Goal: Complete application form: Complete application form

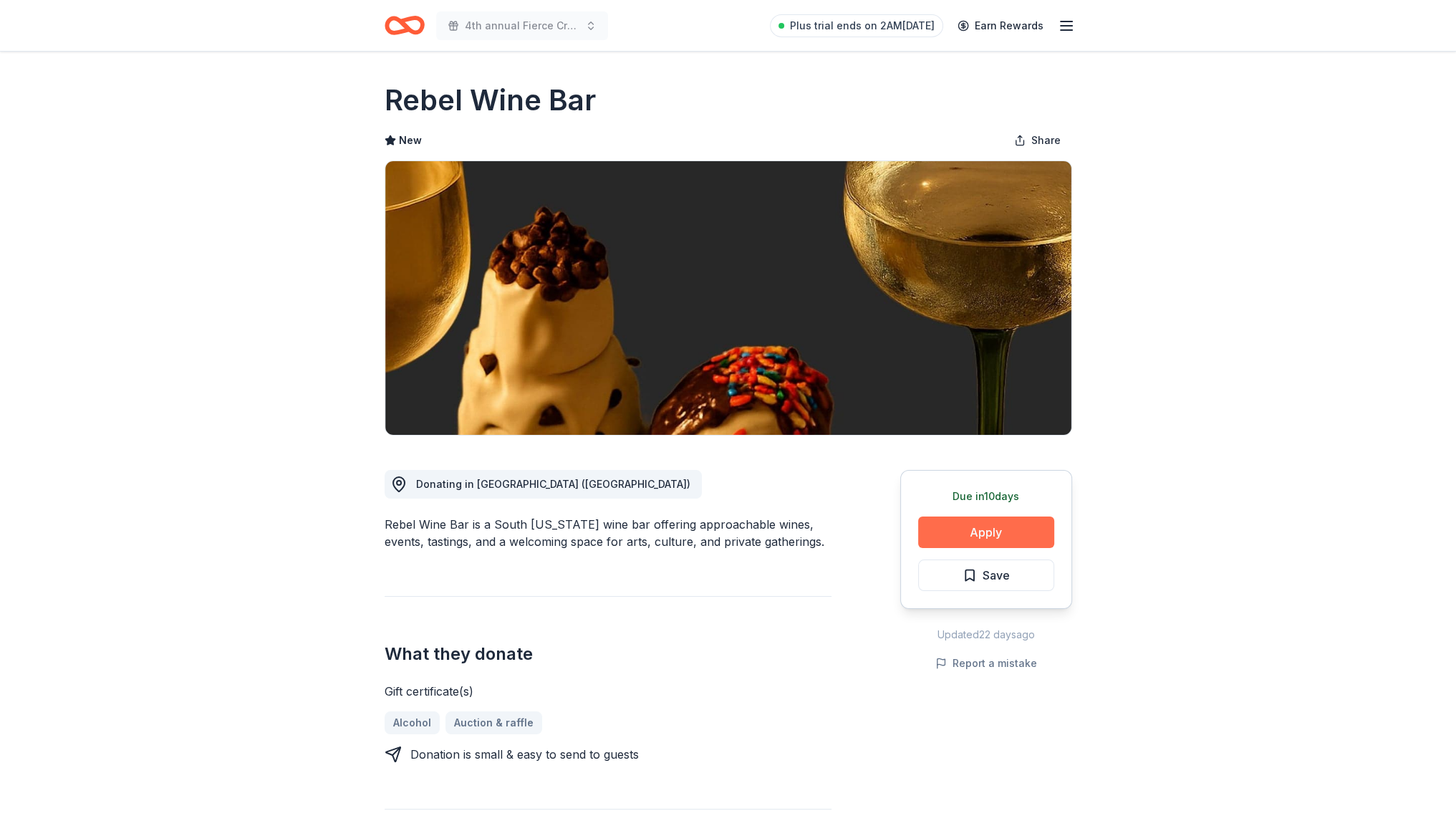
click at [974, 527] on button "Apply" at bounding box center [986, 532] width 136 height 31
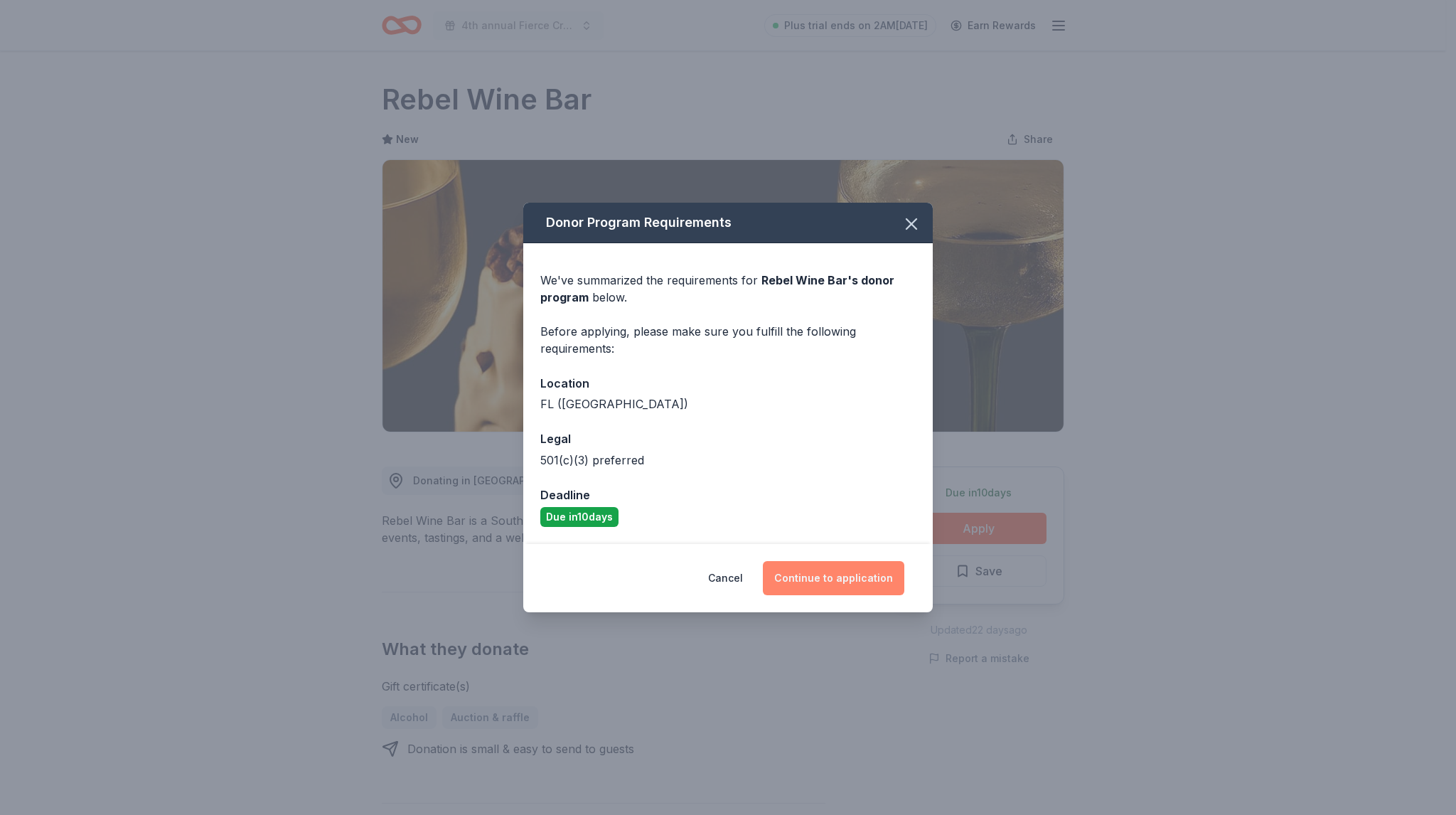
click at [839, 572] on button "Continue to application" at bounding box center [833, 577] width 141 height 34
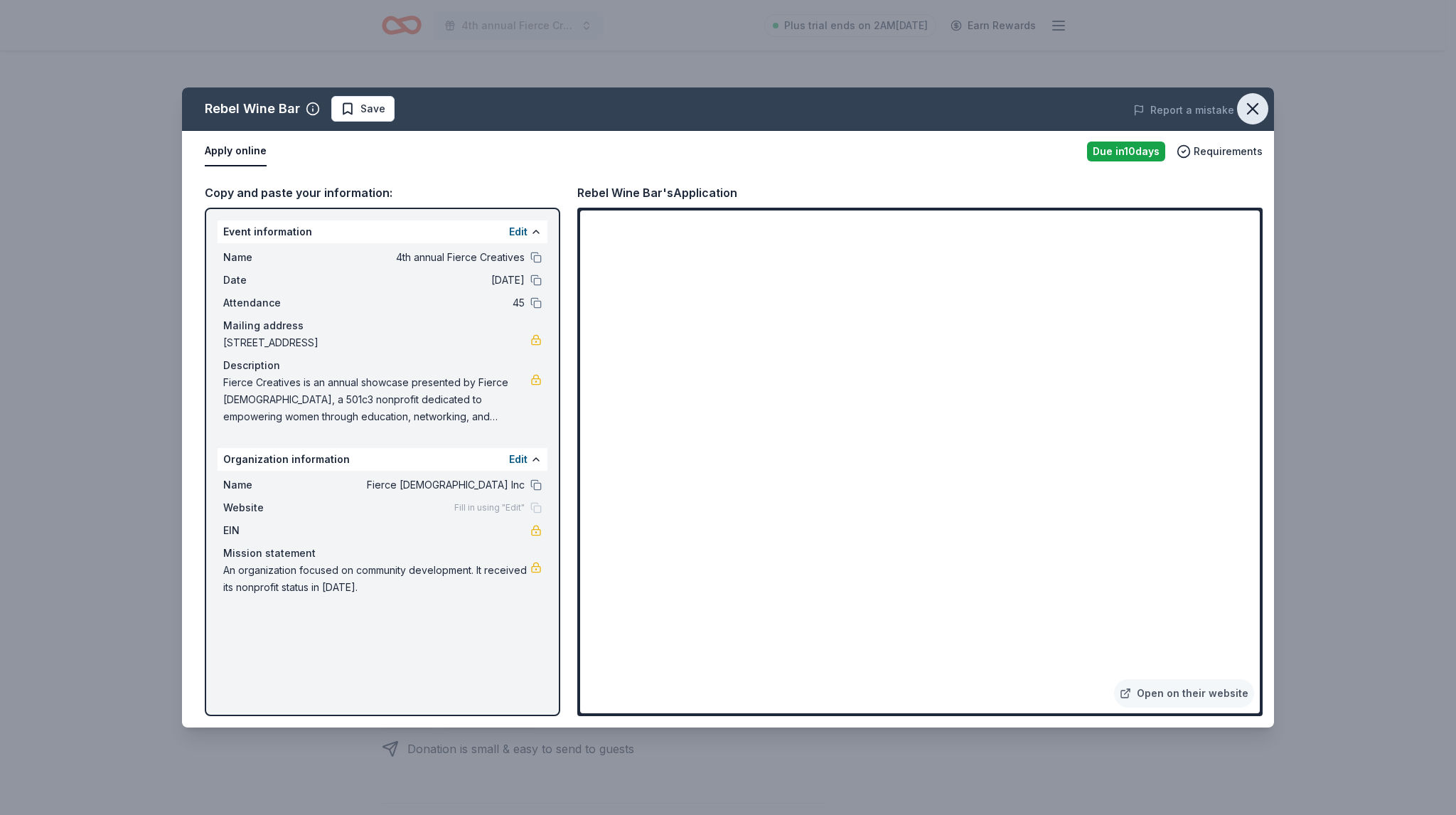
click at [1250, 104] on icon "button" at bounding box center [1253, 109] width 20 height 20
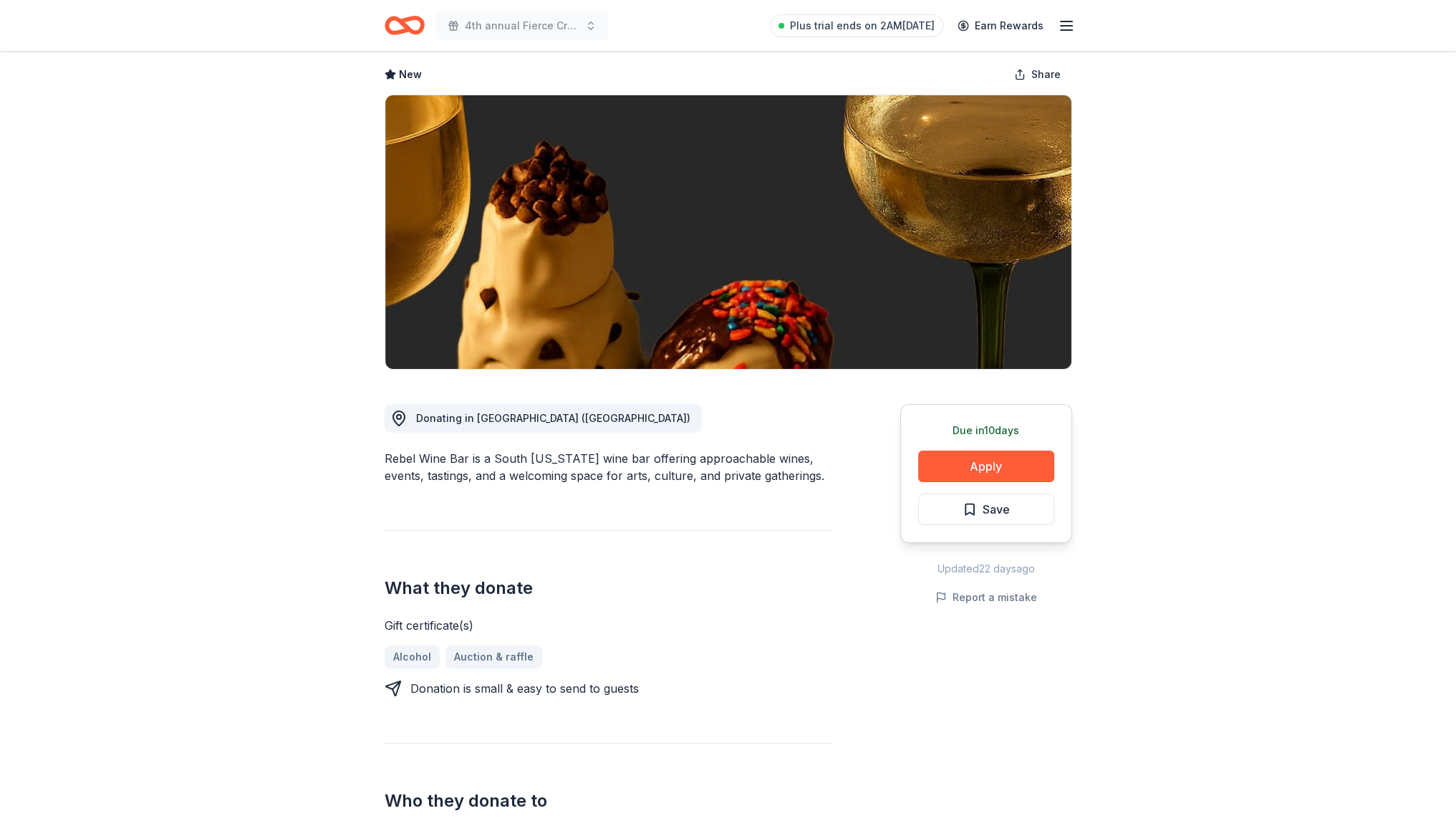
scroll to position [71, 0]
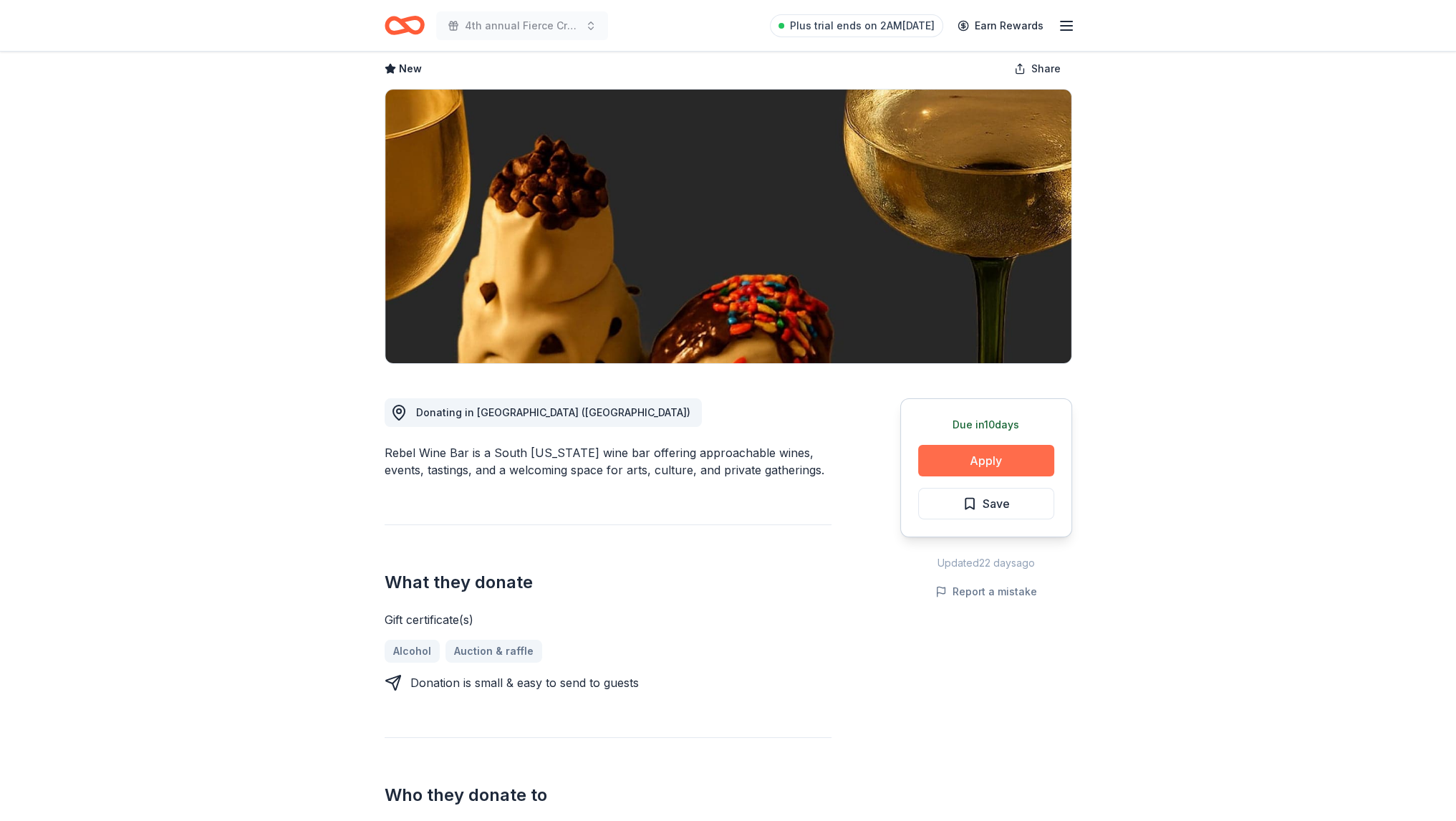
click at [1020, 461] on button "Apply" at bounding box center [986, 461] width 136 height 31
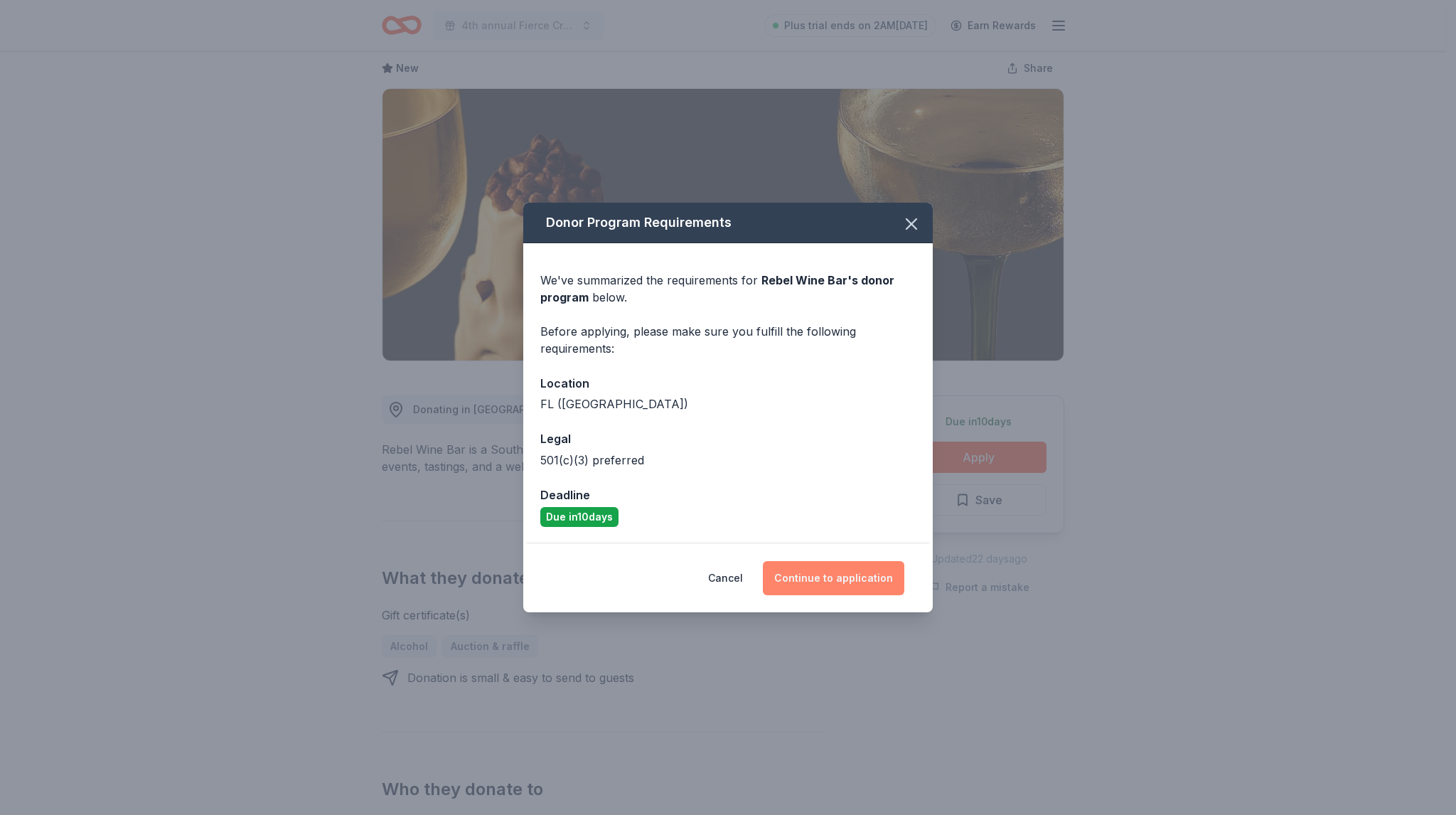
click at [798, 571] on button "Continue to application" at bounding box center [833, 577] width 141 height 34
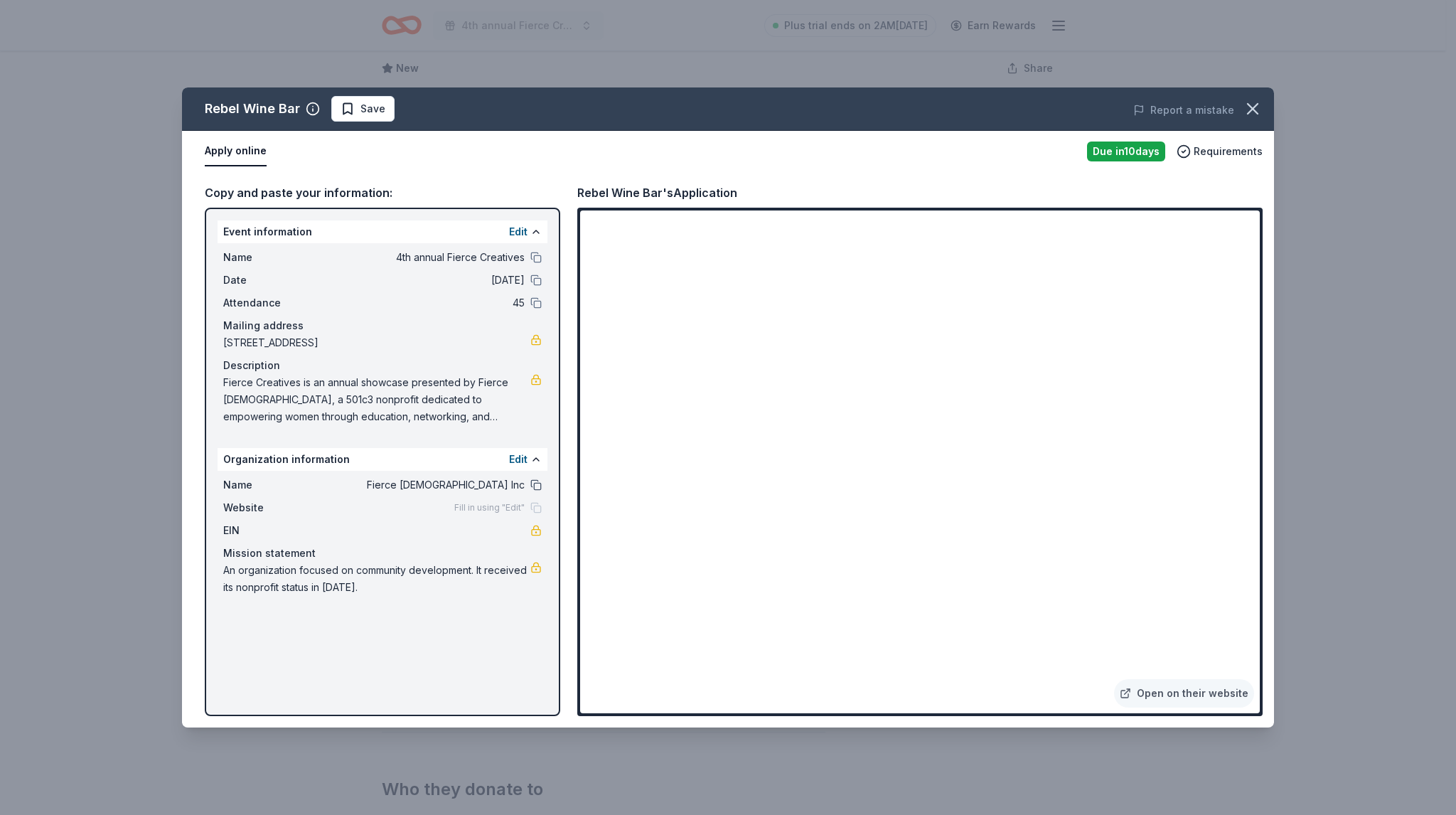
click at [540, 484] on button at bounding box center [536, 485] width 12 height 12
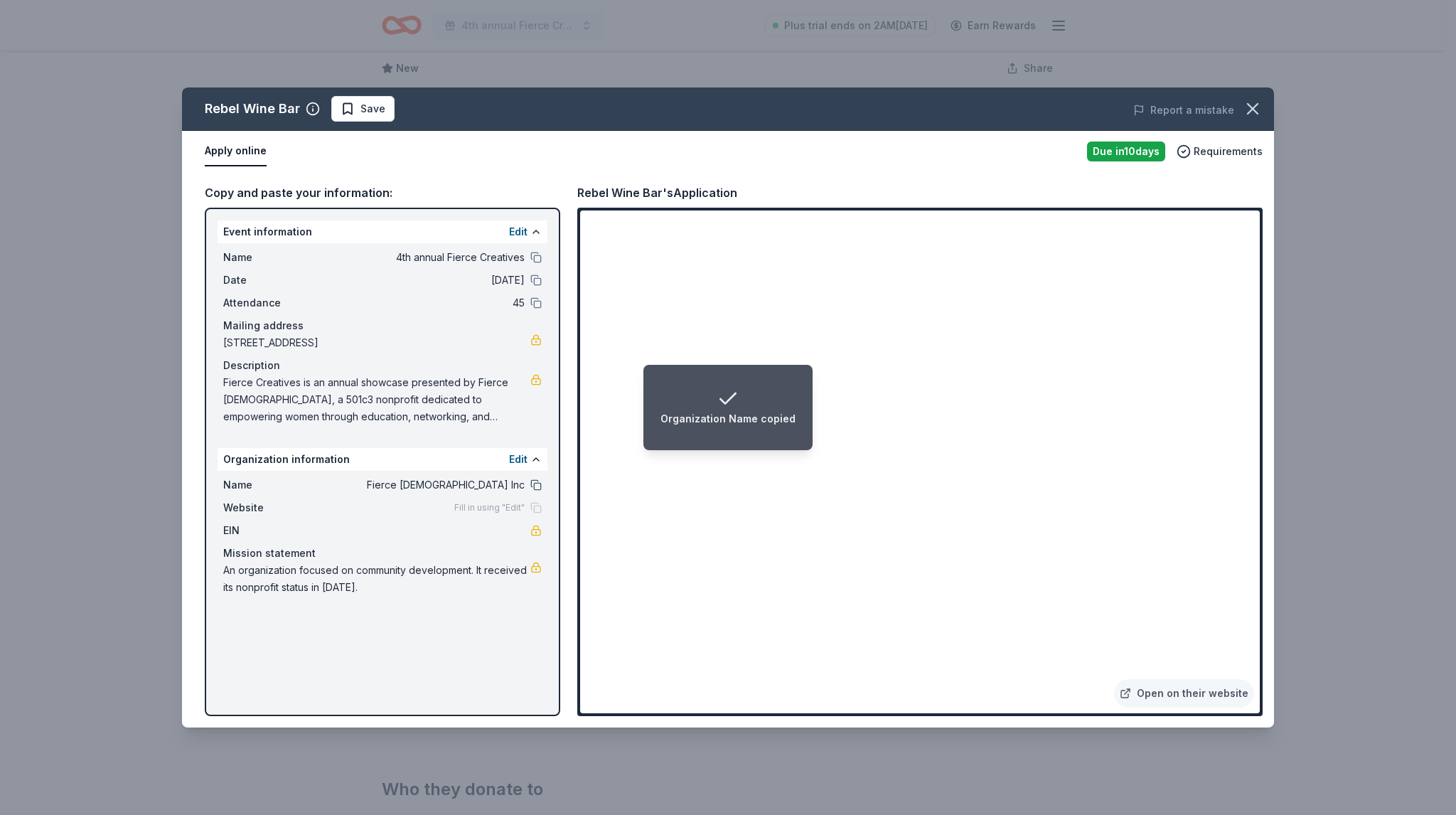
click at [535, 483] on button at bounding box center [536, 485] width 12 height 12
click at [471, 507] on span "Fill in using "Edit"" at bounding box center [489, 507] width 71 height 12
click at [549, 422] on div "Event information Edit Name 4th annual Fierce Creatives Date 09/20/25 Attendanc…" at bounding box center [383, 461] width 355 height 508
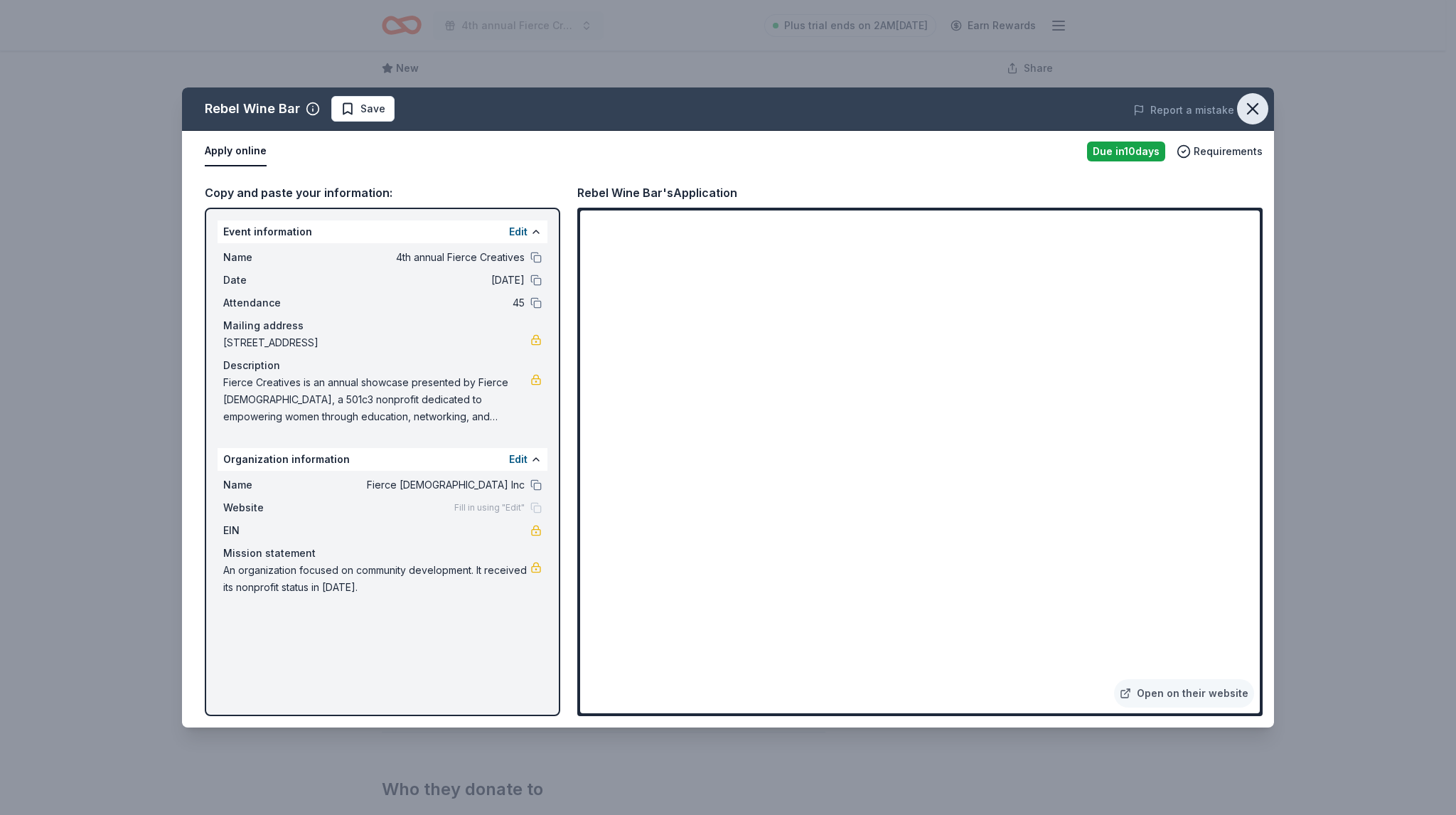
click at [1248, 104] on icon "button" at bounding box center [1253, 109] width 10 height 10
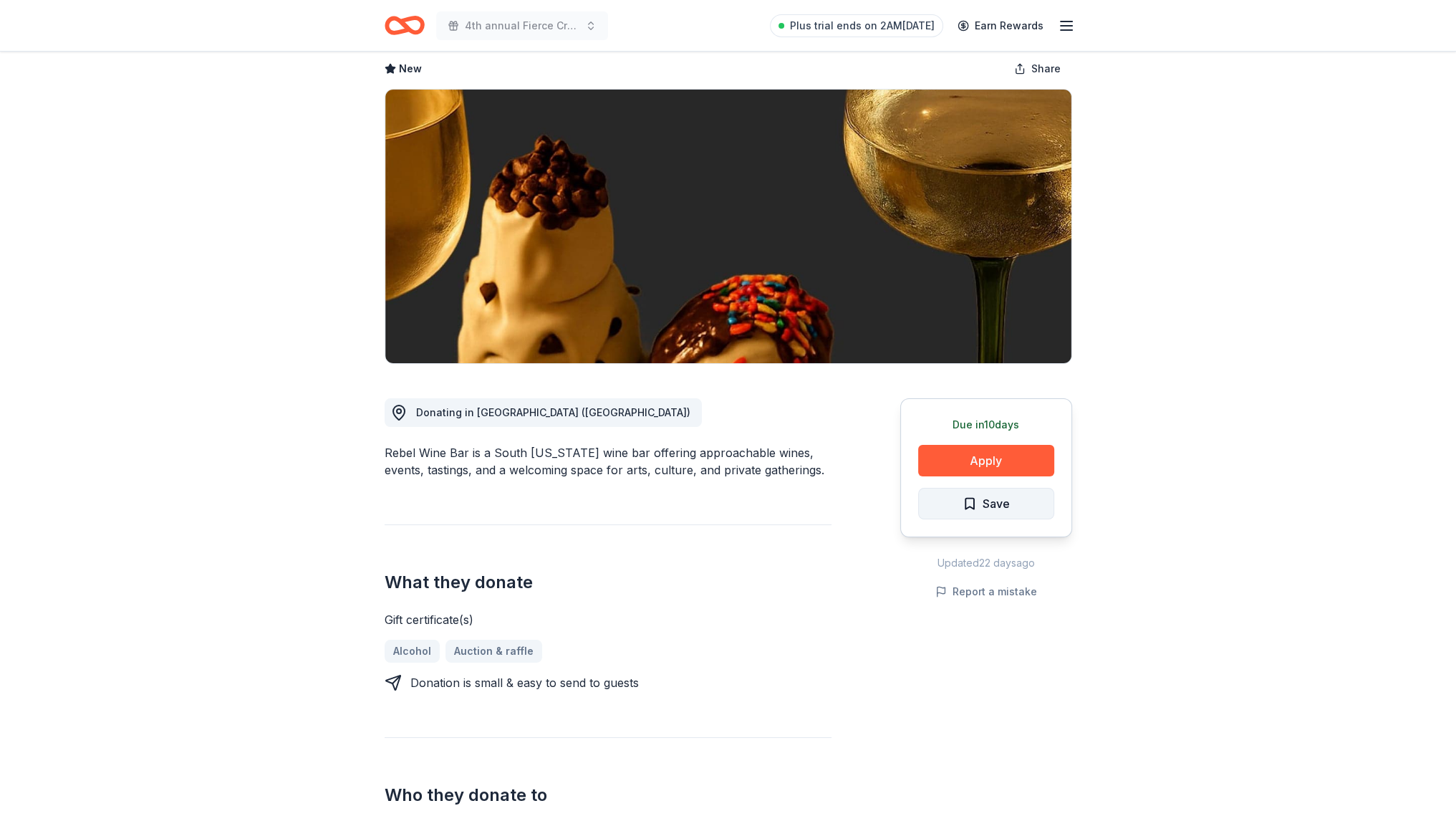
click at [981, 495] on span "Save" at bounding box center [986, 503] width 47 height 18
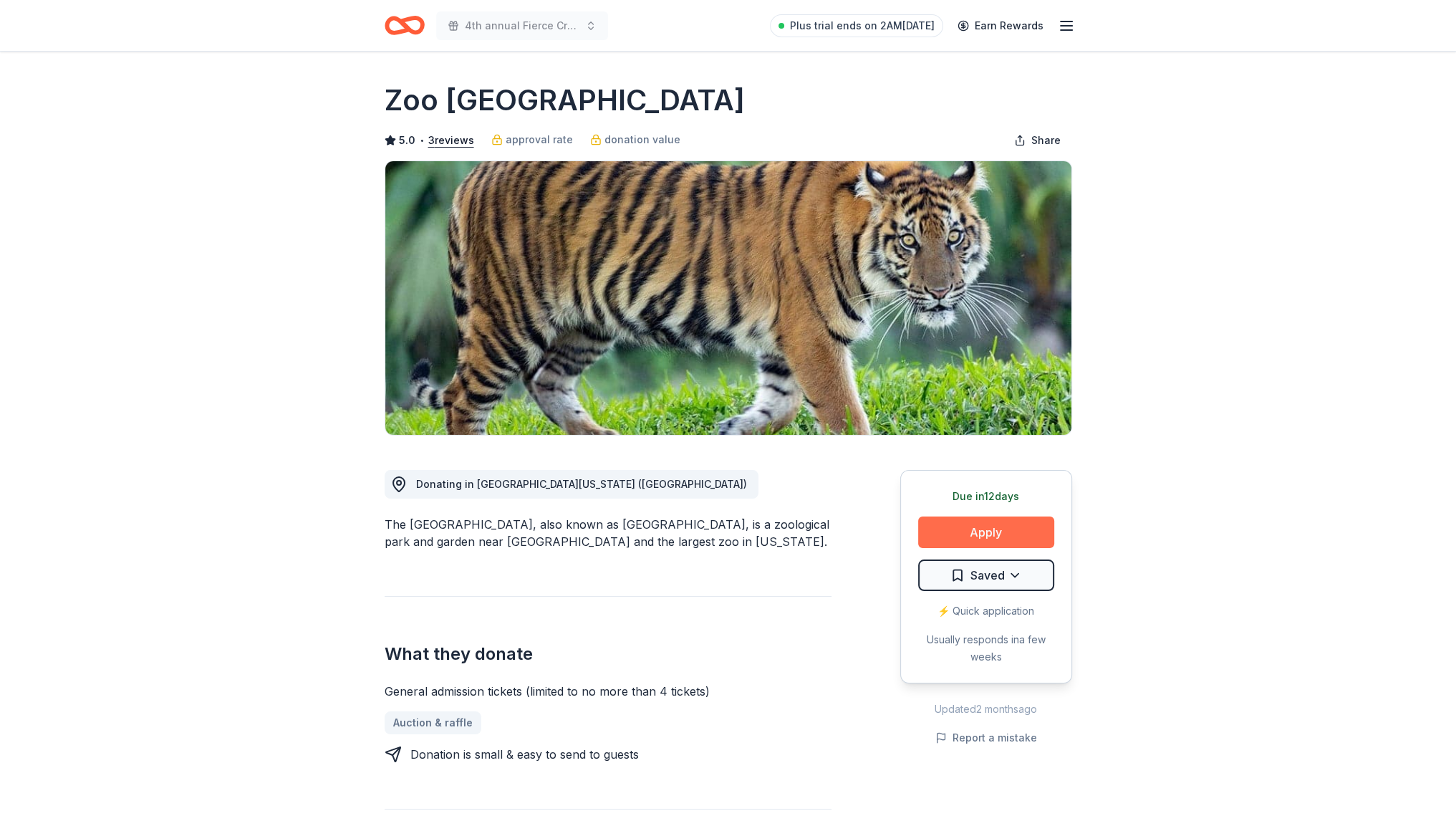
click at [960, 524] on button "Apply" at bounding box center [986, 532] width 136 height 31
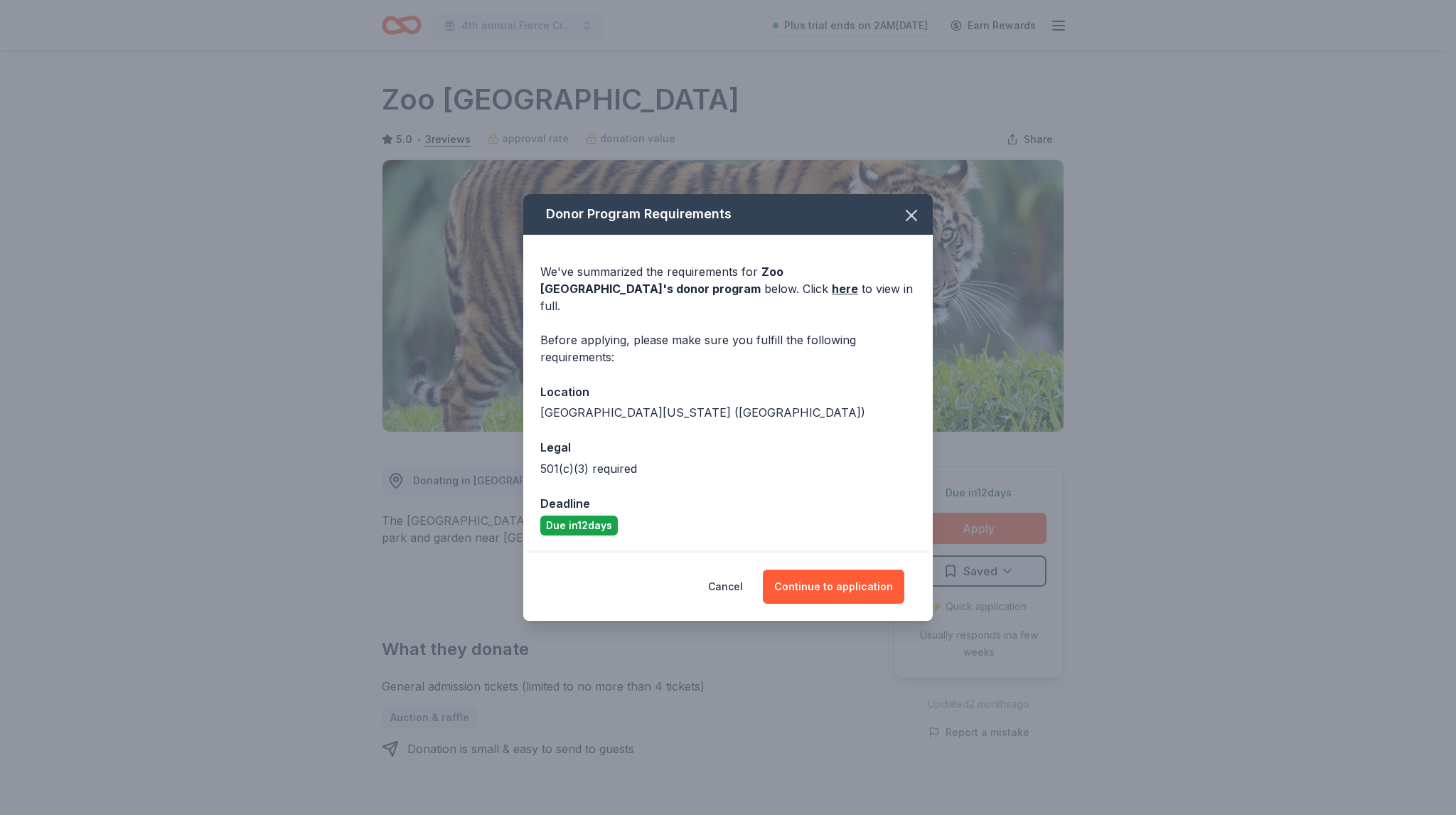
click at [445, 584] on div "Donor Program Requirements We've summarized the requirements for Zoo Miami 's d…" at bounding box center [728, 407] width 1456 height 815
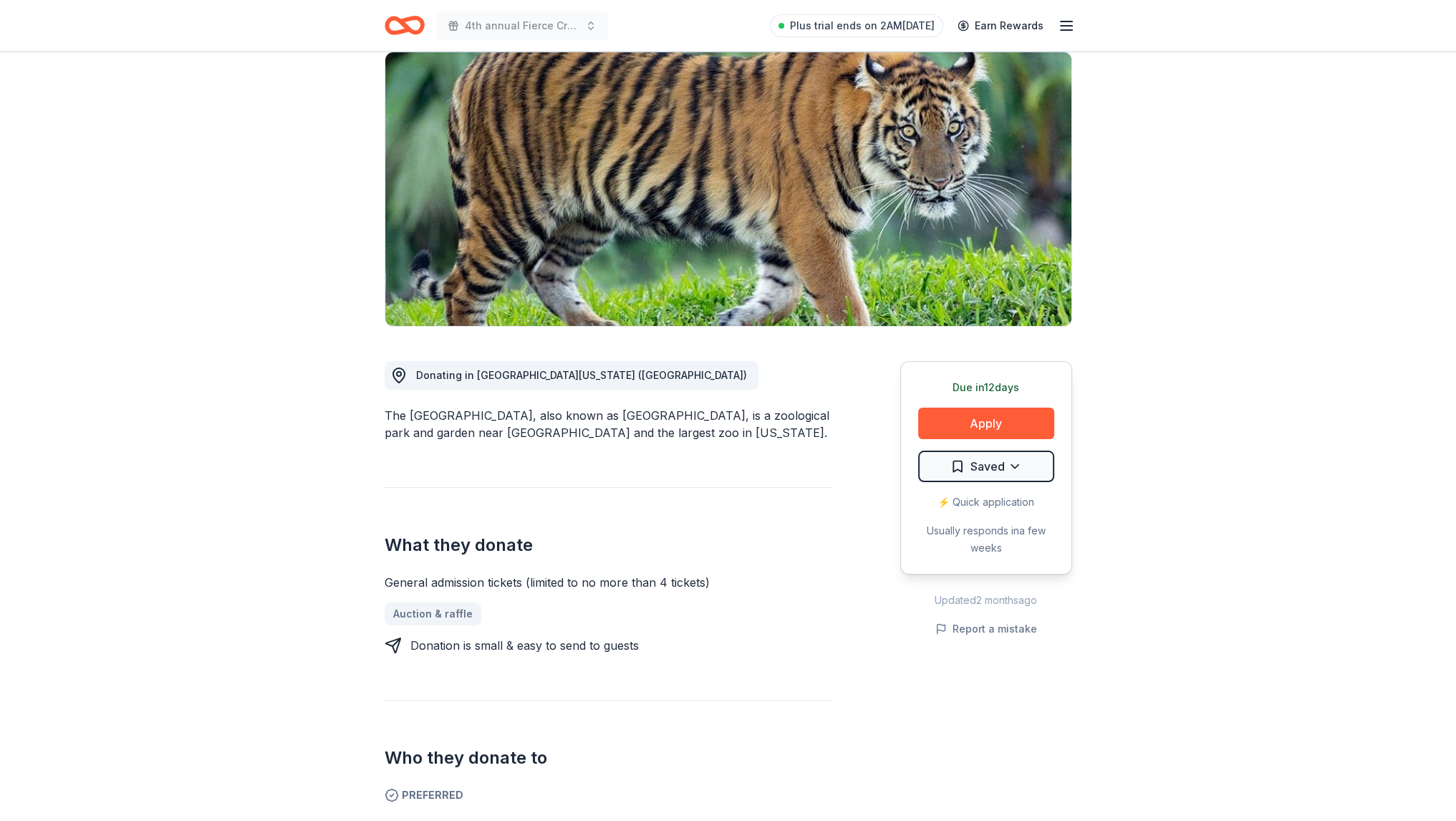
scroll to position [215, 0]
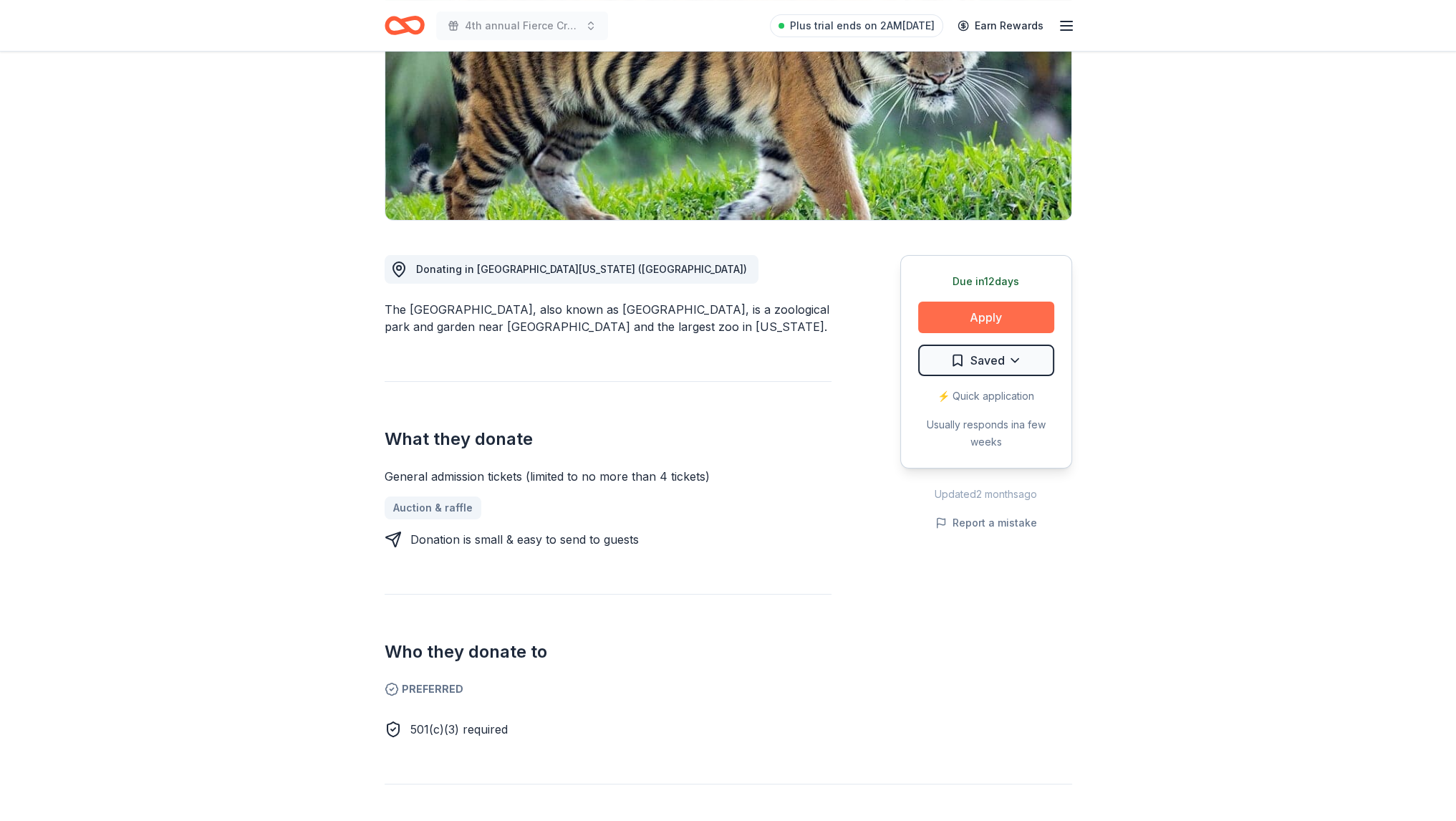
click at [932, 317] on button "Apply" at bounding box center [986, 317] width 136 height 31
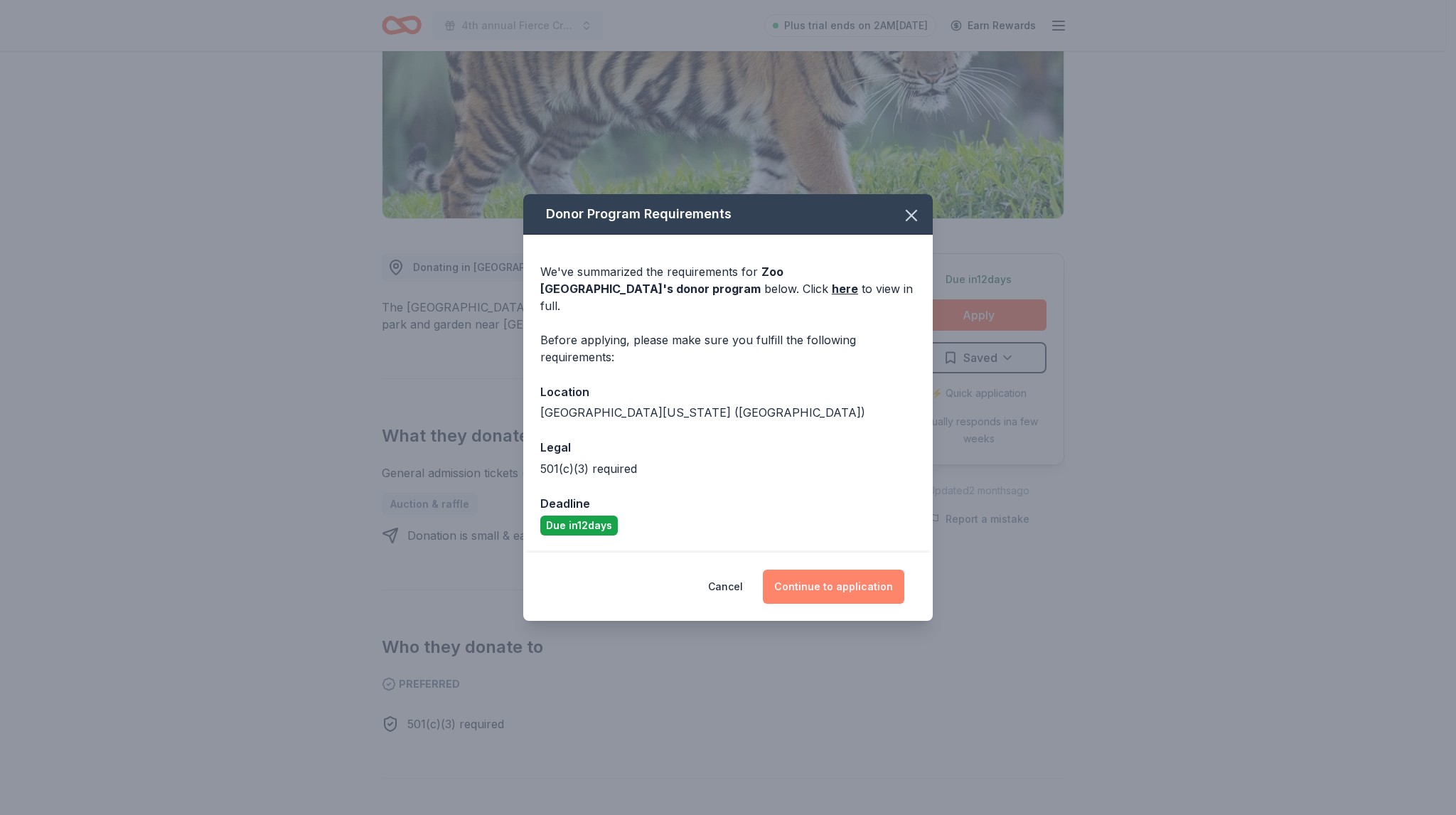
click at [838, 584] on button "Continue to application" at bounding box center [833, 586] width 141 height 34
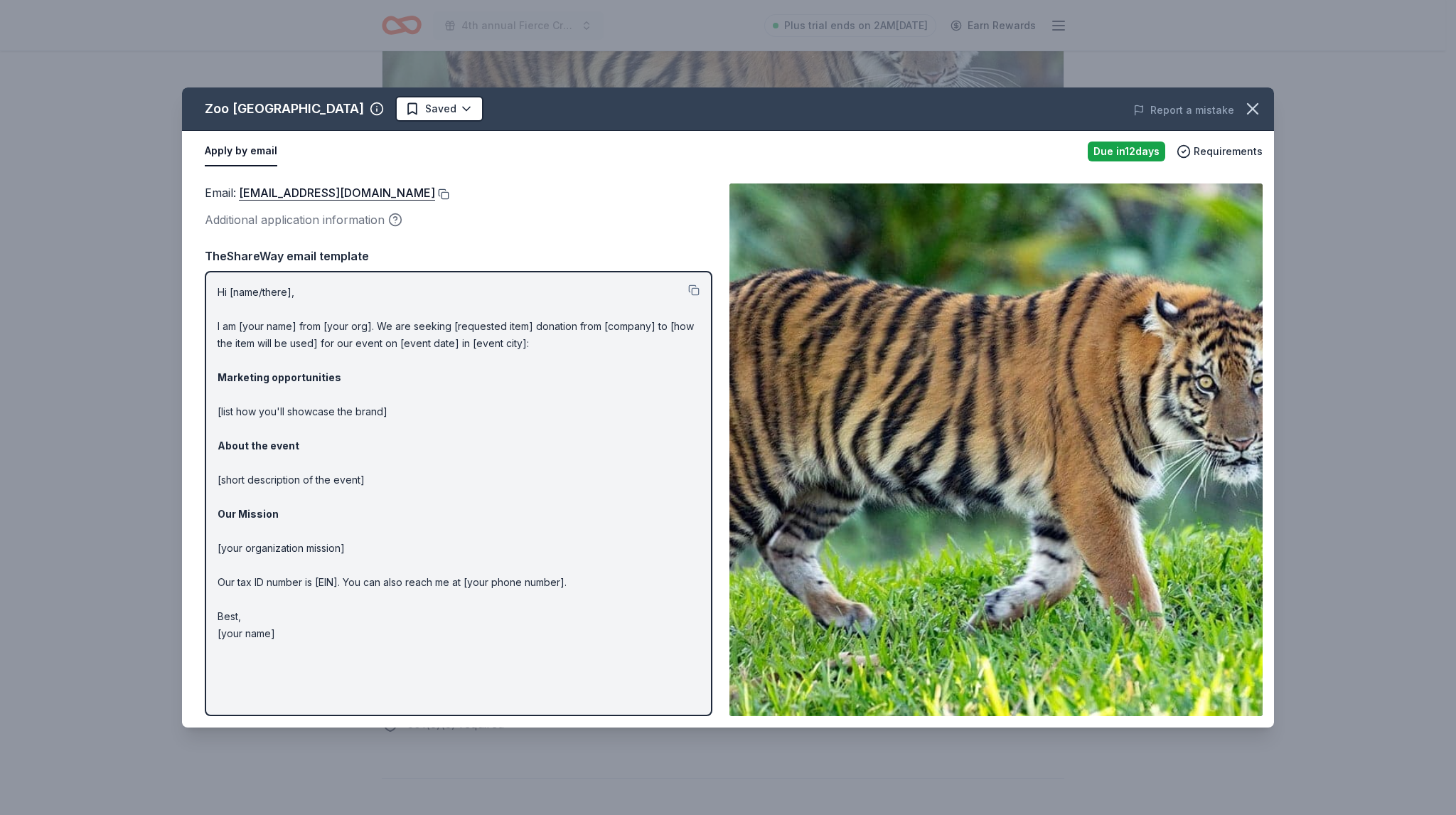
click at [449, 192] on button at bounding box center [442, 194] width 14 height 12
click at [695, 291] on button at bounding box center [694, 290] width 12 height 12
click at [1258, 102] on icon "button" at bounding box center [1253, 109] width 20 height 20
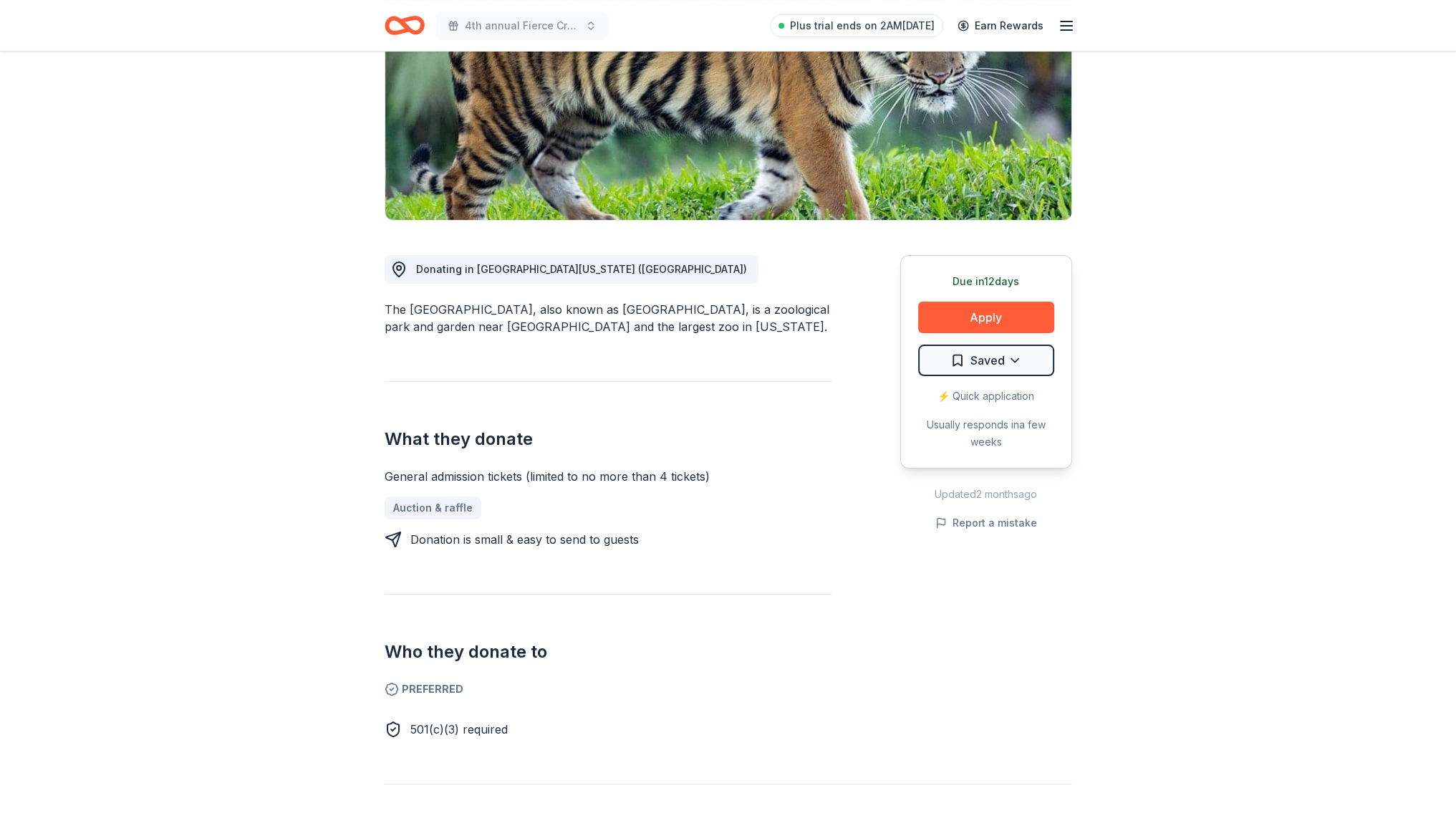
drag, startPoint x: 387, startPoint y: 307, endPoint x: 597, endPoint y: 309, distance: 210.0
click at [586, 307] on div "The [GEOGRAPHIC_DATA], also known as [GEOGRAPHIC_DATA], is a zoological park an…" at bounding box center [607, 317] width 447 height 34
click at [612, 309] on div "The [GEOGRAPHIC_DATA], also known as [GEOGRAPHIC_DATA], is a zoological park an…" at bounding box center [607, 317] width 447 height 34
click at [627, 308] on div "The [GEOGRAPHIC_DATA], also known as [GEOGRAPHIC_DATA], is a zoological park an…" at bounding box center [607, 317] width 447 height 34
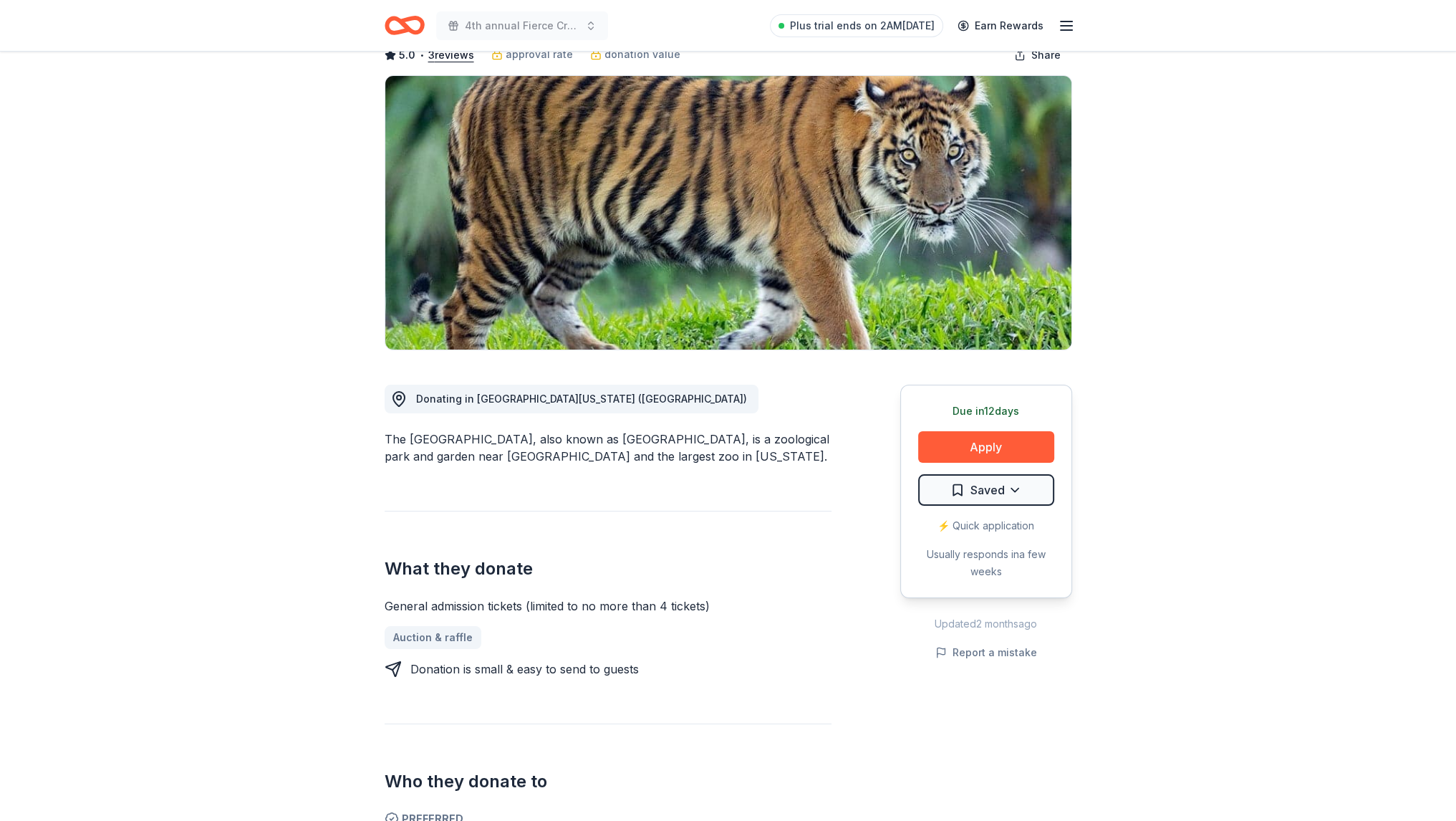
scroll to position [0, 0]
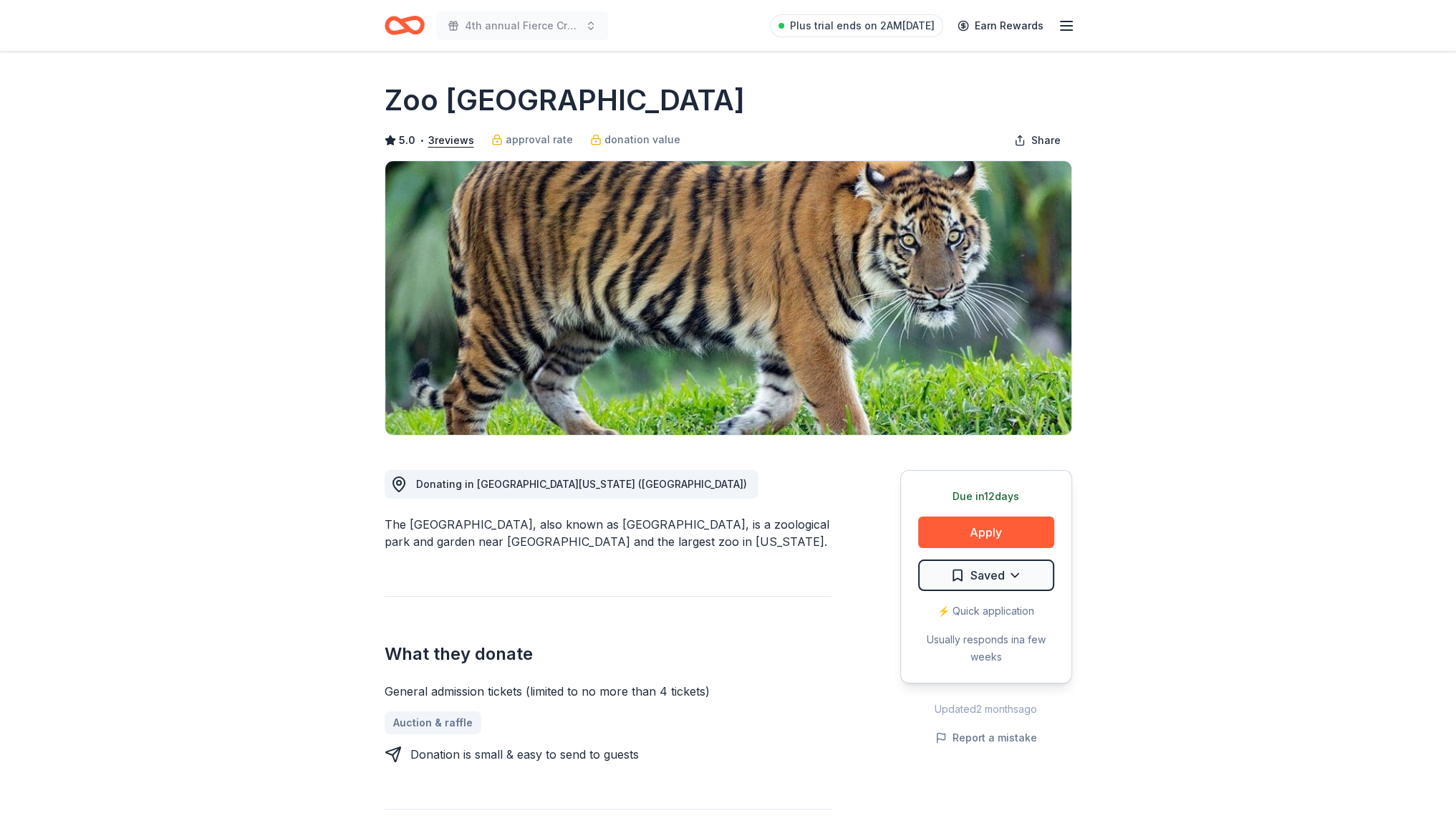
drag, startPoint x: 388, startPoint y: 102, endPoint x: 531, endPoint y: 115, distance: 143.6
click at [531, 115] on div "Zoo [GEOGRAPHIC_DATA]" at bounding box center [728, 100] width 688 height 40
click at [484, 483] on span "Donating in [GEOGRAPHIC_DATA][US_STATE] ([GEOGRAPHIC_DATA])" at bounding box center [581, 484] width 331 height 12
click at [956, 519] on button "Apply" at bounding box center [986, 532] width 136 height 31
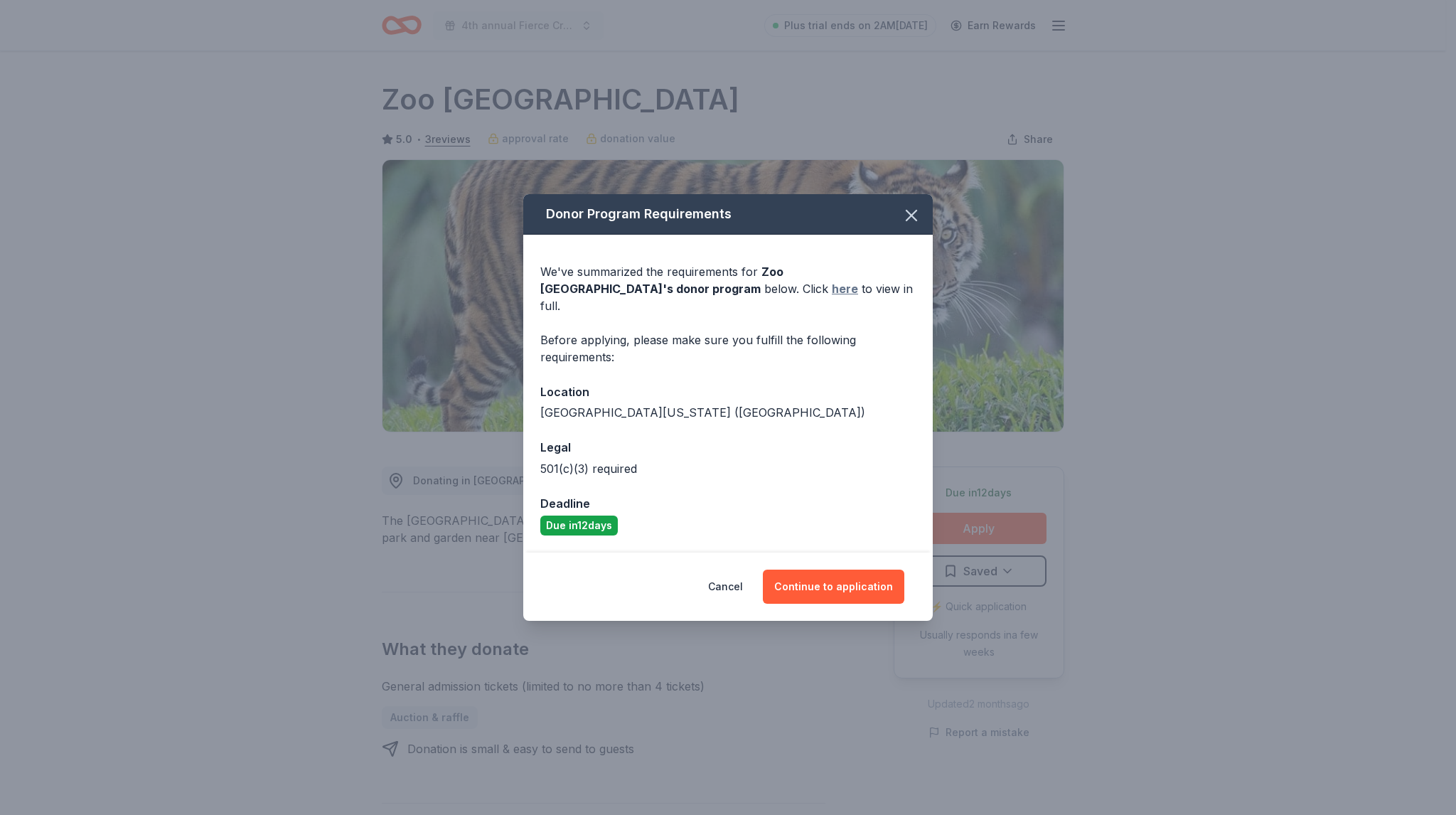
click at [832, 297] on link "here" at bounding box center [845, 289] width 26 height 17
click at [907, 223] on icon "button" at bounding box center [911, 215] width 20 height 20
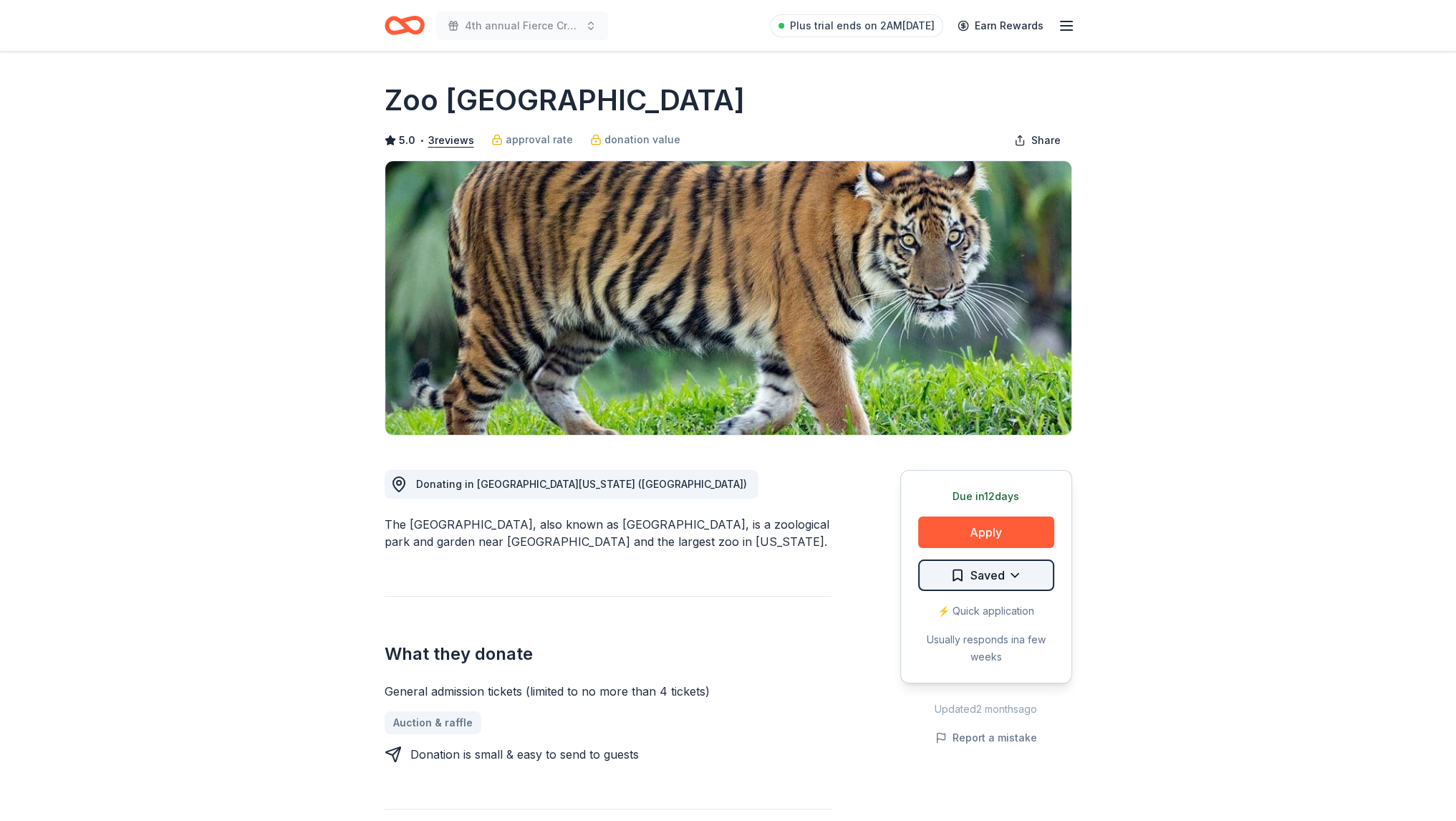
click at [1010, 572] on html "4th annual Fierce Creatives Plus trial ends on 2AM[DATE] Earn Rewards Due [DATE…" at bounding box center [728, 410] width 1456 height 821
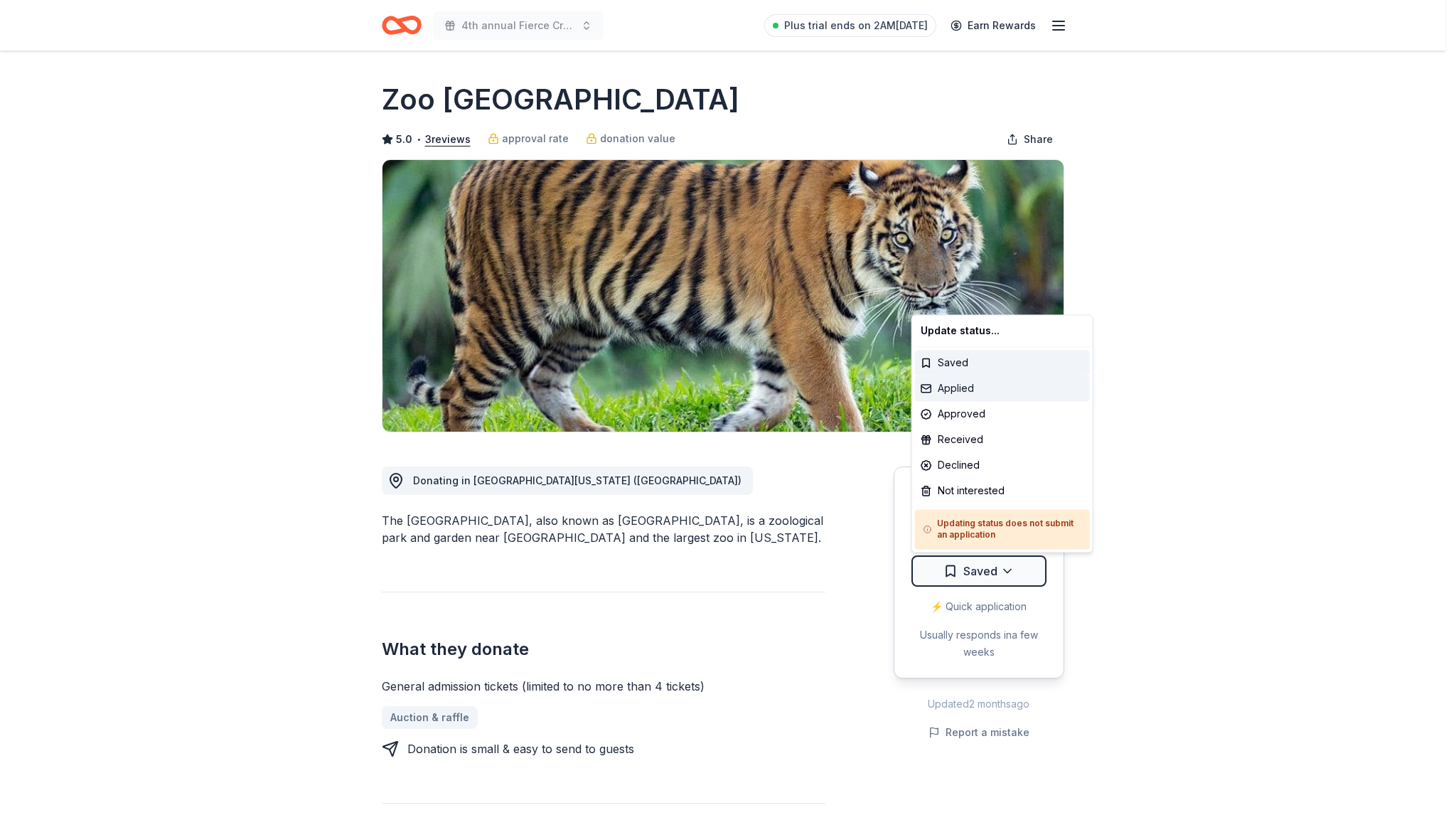
click at [947, 391] on div "Applied" at bounding box center [1002, 387] width 175 height 25
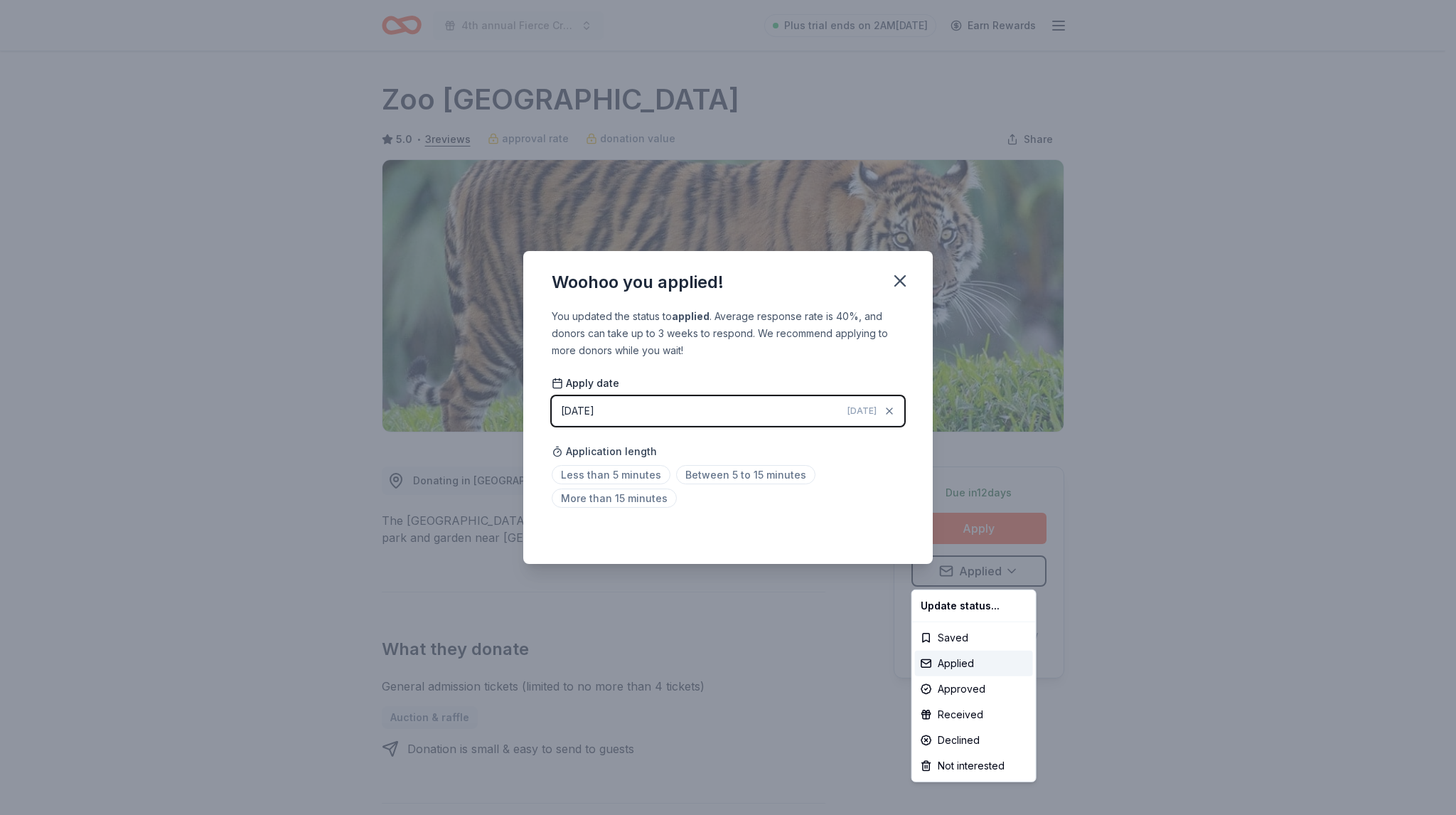
click at [893, 282] on html "4th annual Fierce Creatives Plus trial ends on 2AM[DATE] Earn Rewards Due [DATE…" at bounding box center [728, 407] width 1456 height 815
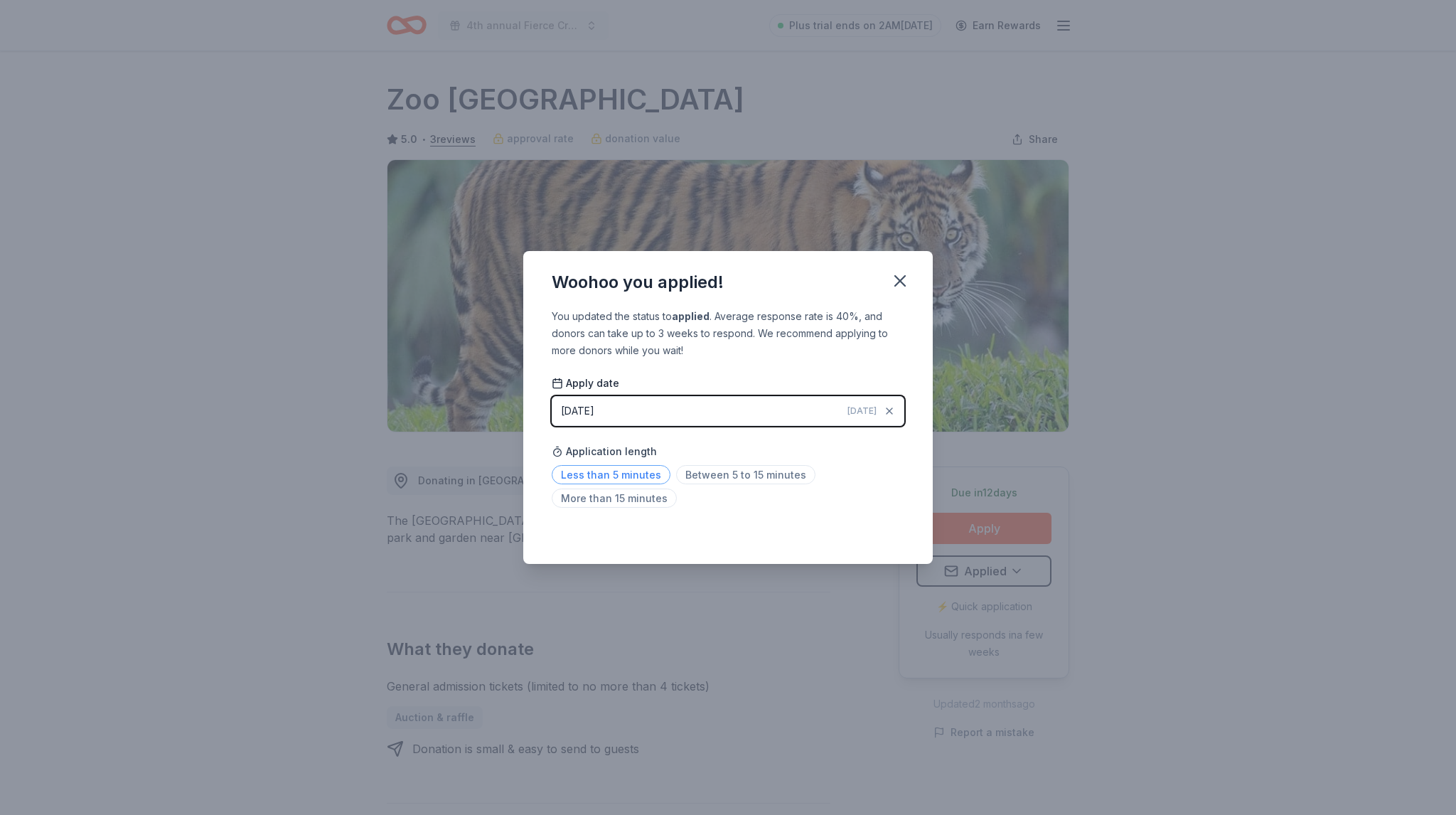
click at [642, 473] on span "Less than 5 minutes" at bounding box center [611, 474] width 118 height 19
click at [734, 475] on span "Between 5 to 15 minutes" at bounding box center [745, 474] width 139 height 19
click at [893, 280] on icon "button" at bounding box center [900, 280] width 20 height 20
